Goal: Task Accomplishment & Management: Manage account settings

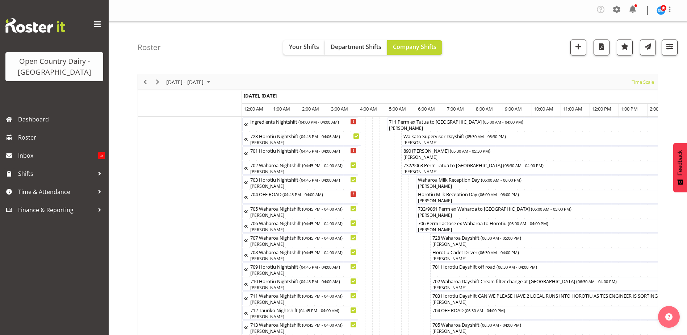
scroll to position [0, 3216]
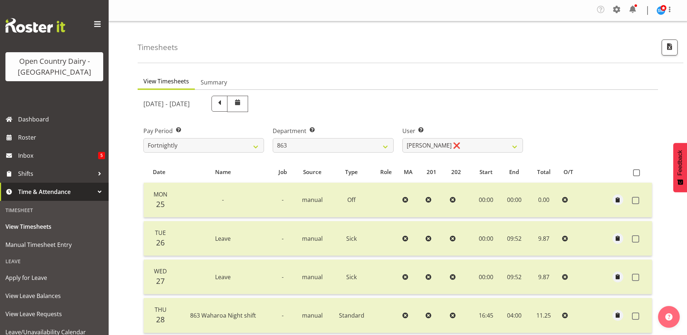
select select "880"
select select "11250"
click at [386, 149] on select "701 702 703 704 705 706 707 708 709 710 711 712 713 714 715 716 717 718 719 720" at bounding box center [333, 145] width 121 height 14
select select "874"
click at [273, 138] on select "701 702 703 704 705 706 707 708 709 710 711 712 713 714 715 716 717 718 719 720" at bounding box center [333, 145] width 121 height 14
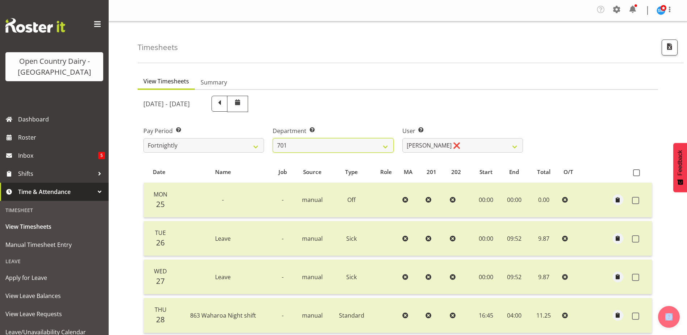
select select "8178"
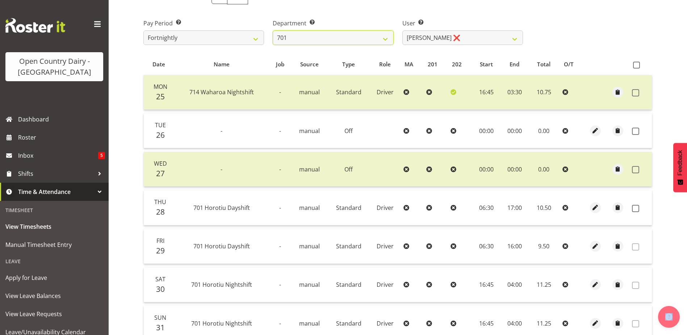
scroll to position [105, 0]
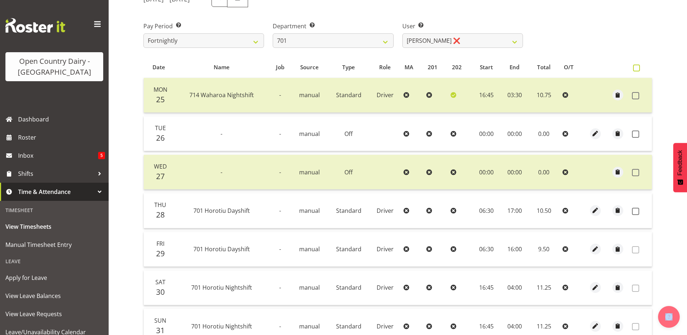
click at [636, 67] on span at bounding box center [636, 68] width 7 height 7
click at [636, 67] on input "checkbox" at bounding box center [635, 68] width 5 height 5
checkbox input "true"
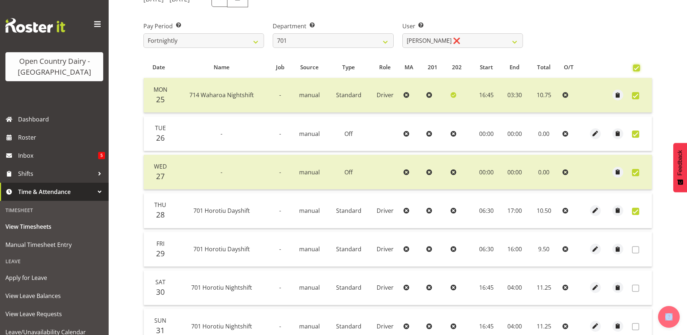
checkbox input "true"
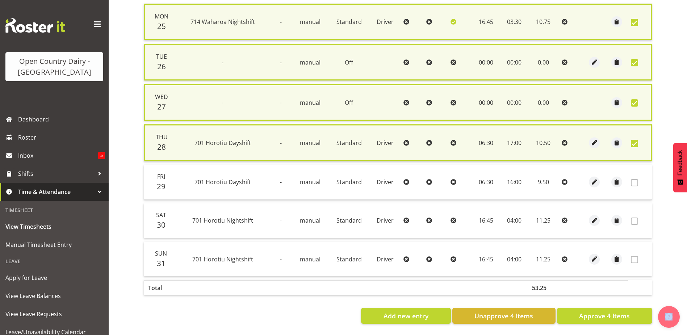
scroll to position [184, 0]
click at [604, 311] on span "Approve 4 Items" at bounding box center [604, 315] width 51 height 9
checkbox input "false"
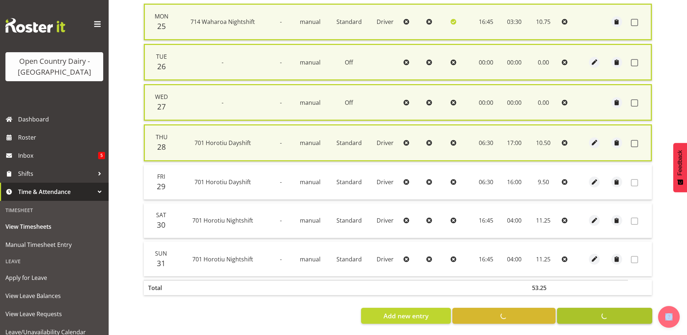
checkbox input "false"
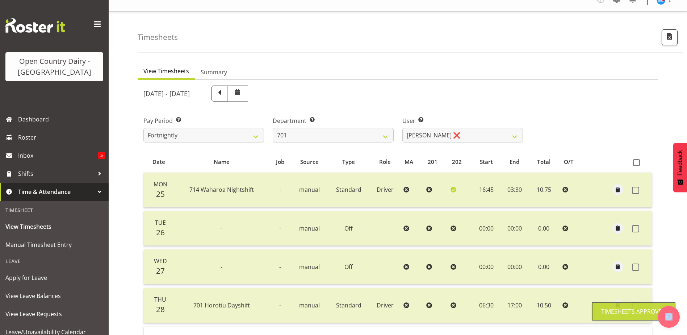
scroll to position [0, 0]
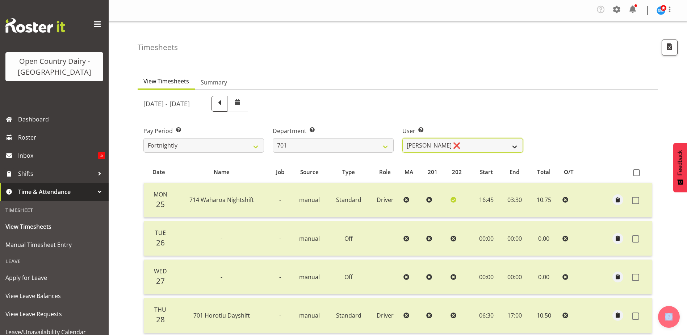
click at [515, 147] on select "[PERSON_NAME] ❌ [PERSON_NAME] ❌ [PERSON_NAME] ❌ [PERSON_NAME] ❌" at bounding box center [463, 145] width 121 height 14
click at [565, 150] on div "Pay Period Select which pay period you would like to view. Fortnightly Departme…" at bounding box center [398, 136] width 518 height 41
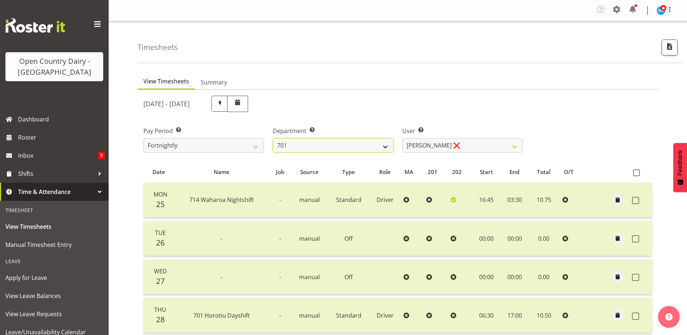
click at [387, 149] on select "701 702 703 704 705 706 707 708 709 710 711 712 713 714 715 716 717 718 719 720" at bounding box center [333, 145] width 121 height 14
select select "720"
click at [273, 138] on select "701 702 703 704 705 706 707 708 709 710 711 712 713 714 715 716 717 718 719 720" at bounding box center [333, 145] width 121 height 14
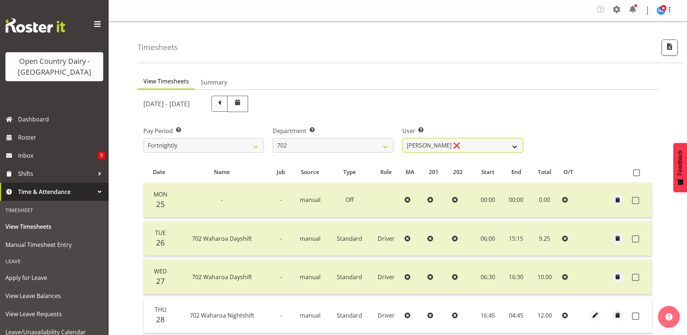
click at [517, 147] on select "[PERSON_NAME] ❌ [PERSON_NAME] ❌ [PERSON_NAME] ❌ [PERSON_NAME] ❌" at bounding box center [463, 145] width 121 height 14
select select "11199"
click at [403, 138] on select "[PERSON_NAME] ❌ [PERSON_NAME] ❌ [PERSON_NAME] ❌ [PERSON_NAME] ❌" at bounding box center [463, 145] width 121 height 14
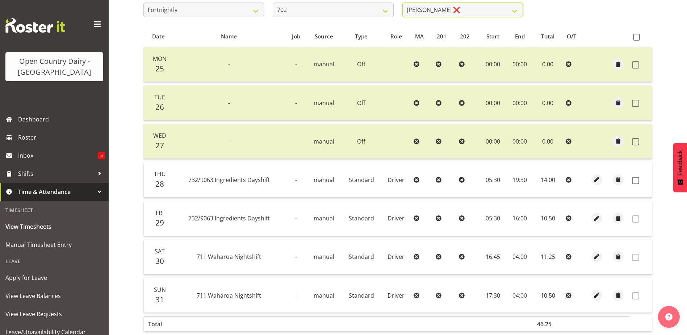
scroll to position [145, 0]
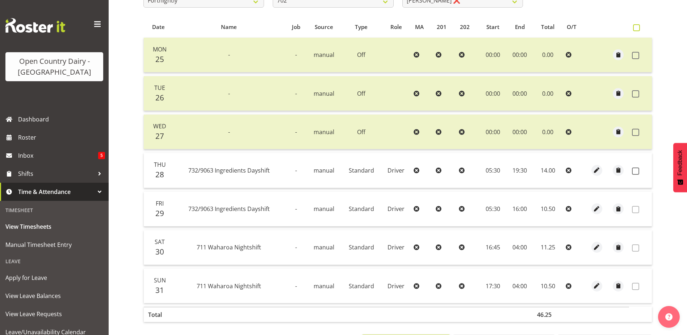
click at [635, 28] on span at bounding box center [636, 27] width 7 height 7
click at [635, 28] on input "checkbox" at bounding box center [635, 27] width 5 height 5
checkbox input "true"
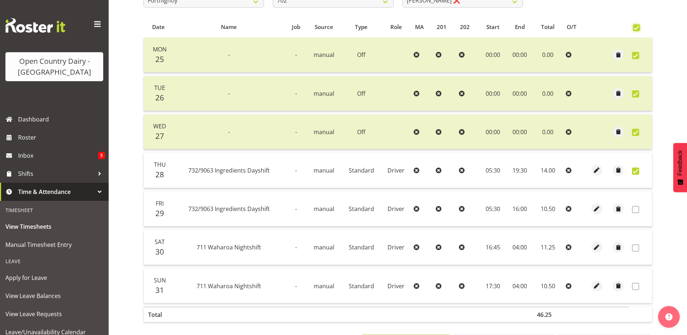
checkbox input "true"
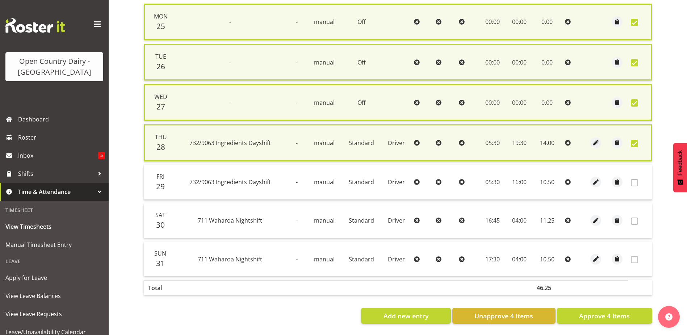
scroll to position [184, 0]
click at [611, 311] on span "Approve 4 Items" at bounding box center [604, 315] width 51 height 9
checkbox input "false"
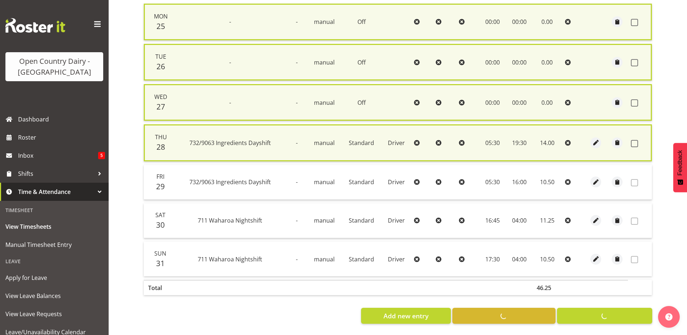
checkbox input "false"
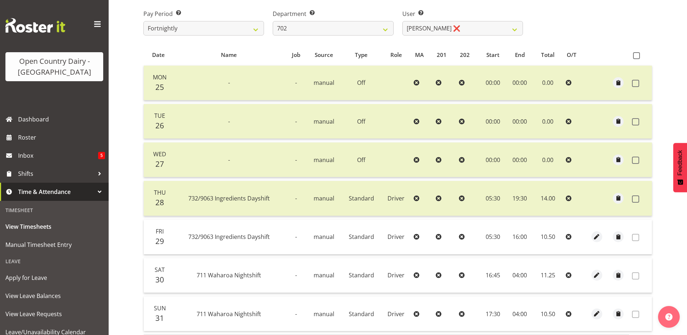
scroll to position [0, 0]
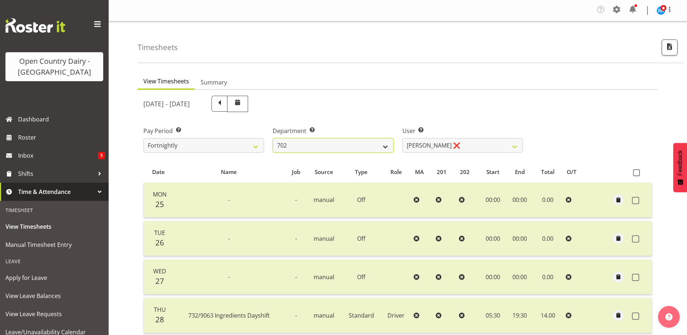
click at [386, 148] on select "701 702 703 704 705 706 707 708 709 710 711 712 713 714 715 716 717 718 719 720" at bounding box center [333, 145] width 121 height 14
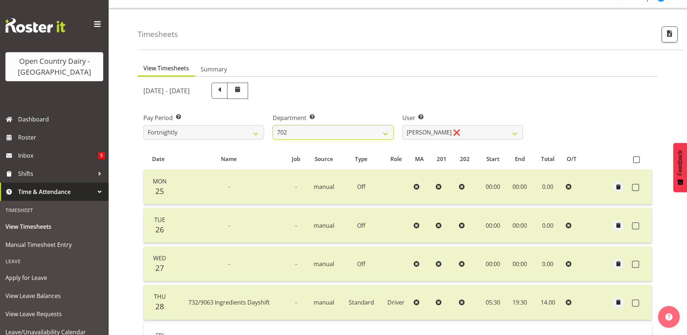
scroll to position [36, 0]
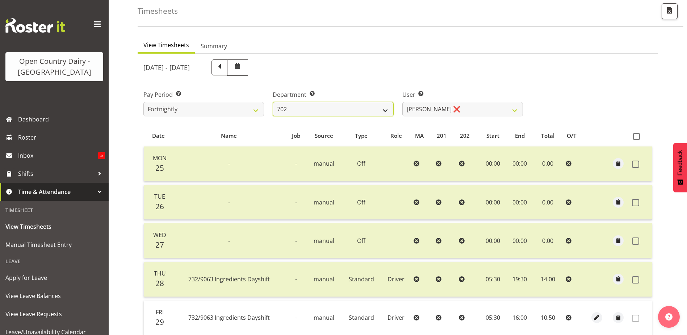
click at [386, 108] on select "701 702 703 704 705 706 707 708 709 710 711 712 713 714 715 716 717 718 719 720" at bounding box center [333, 109] width 121 height 14
select select "803"
click at [273, 102] on select "701 702 703 704 705 706 707 708 709 710 711 712 713 714 715 716 717 718 719 720" at bounding box center [333, 109] width 121 height 14
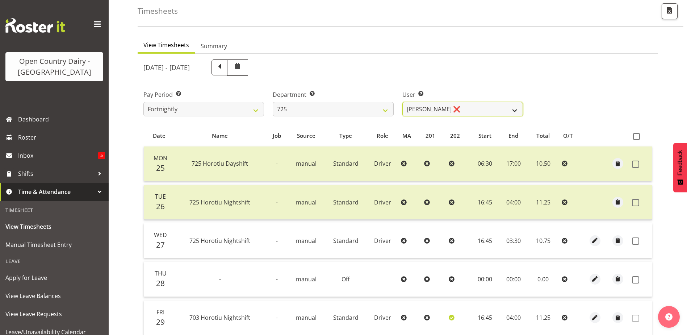
click at [515, 111] on select "[PERSON_NAME] ❌ [PERSON_NAME] [PERSON_NAME] ❌ [PERSON_NAME] ❌ [PERSON_NAME] ❌" at bounding box center [463, 109] width 121 height 14
select select "10410"
click at [403, 102] on select "[PERSON_NAME] ❌ [PERSON_NAME] [PERSON_NAME] ❌ [PERSON_NAME] ❌ [PERSON_NAME] ❌" at bounding box center [463, 109] width 121 height 14
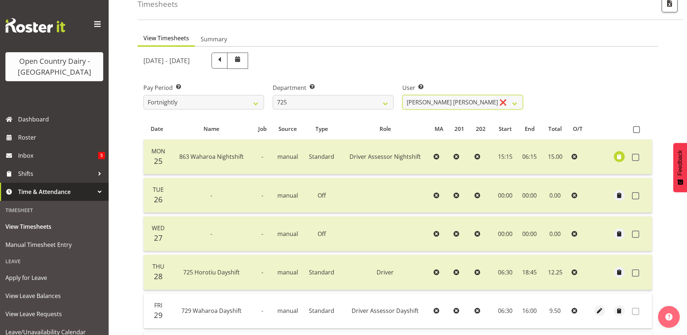
scroll to position [32, 0]
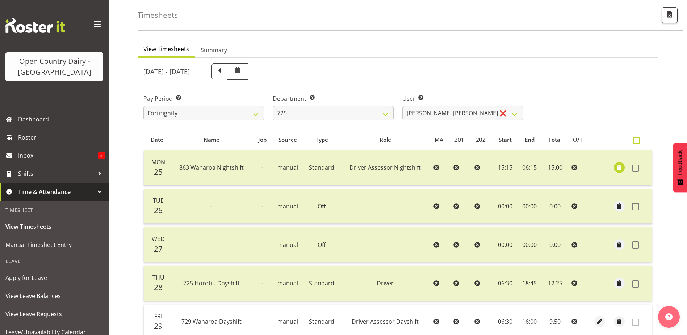
click at [638, 141] on span at bounding box center [636, 140] width 7 height 7
click at [638, 141] on input "checkbox" at bounding box center [635, 140] width 5 height 5
checkbox input "true"
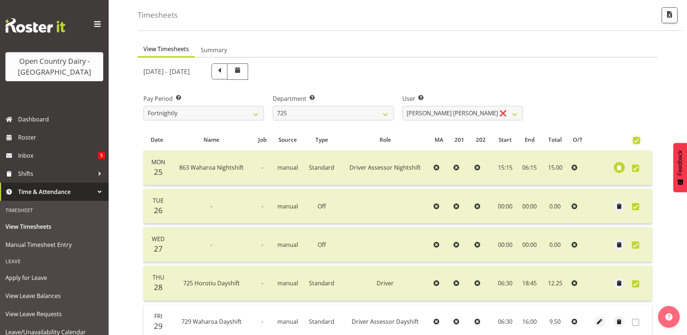
checkbox input "true"
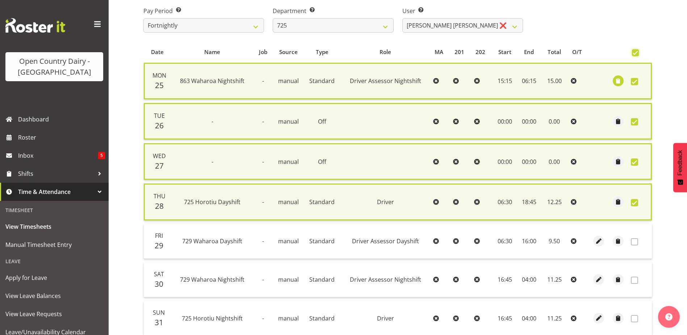
scroll to position [184, 0]
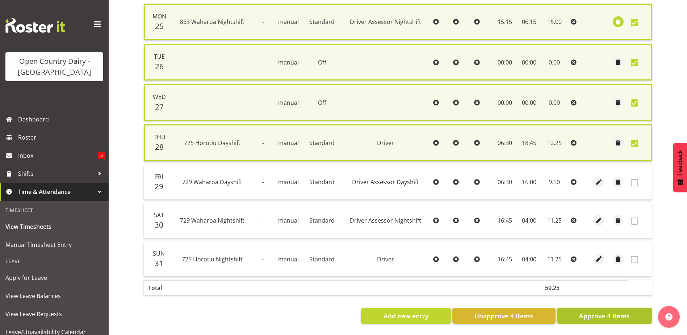
click at [607, 312] on span "Approve 4 Items" at bounding box center [604, 315] width 51 height 9
checkbox input "false"
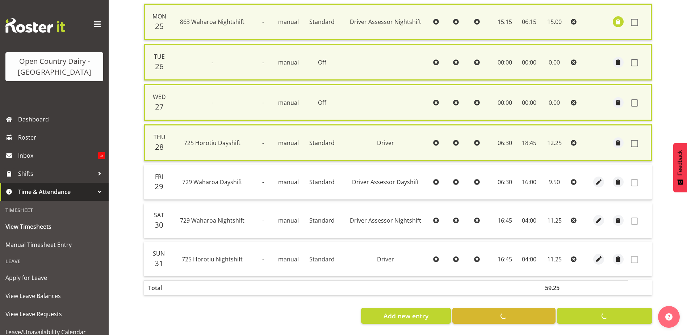
checkbox input "false"
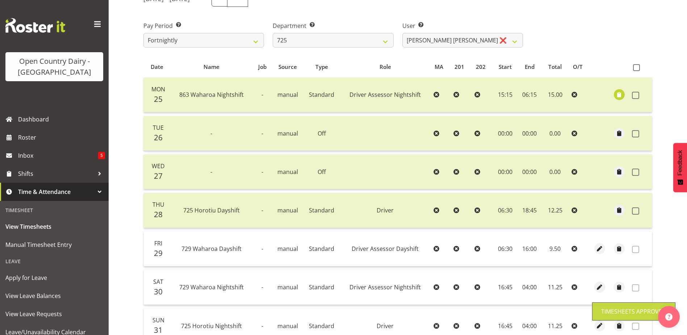
scroll to position [0, 0]
